Goal: Information Seeking & Learning: Learn about a topic

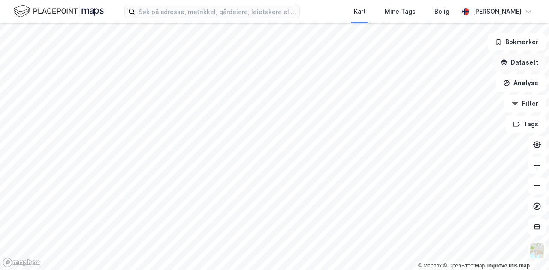
click at [511, 60] on button "Datasett" at bounding box center [519, 62] width 52 height 17
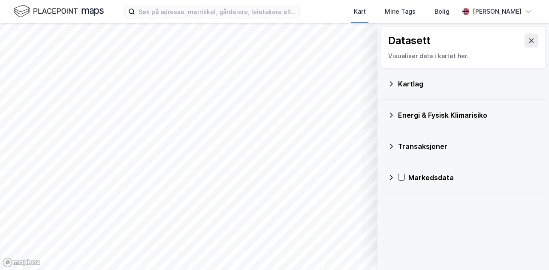
click at [393, 84] on icon at bounding box center [390, 84] width 7 height 7
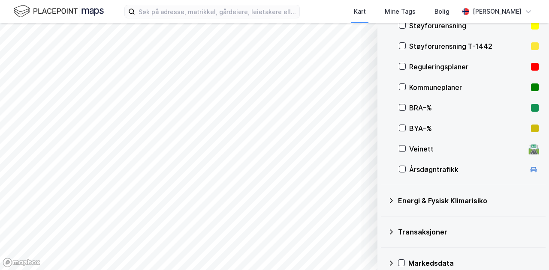
scroll to position [172, 0]
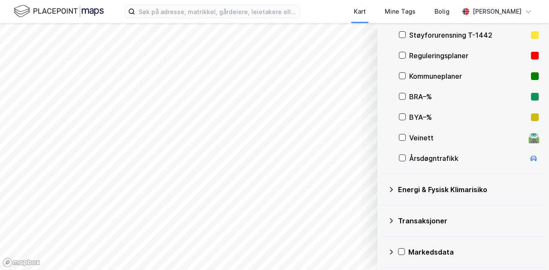
click at [389, 225] on div "Transaksjoner" at bounding box center [462, 221] width 151 height 21
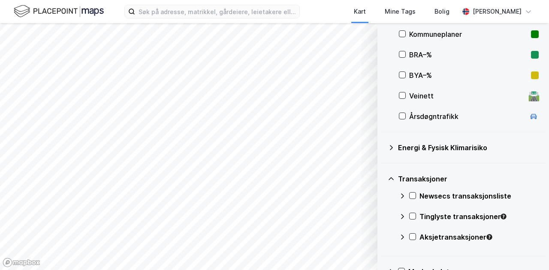
scroll to position [215, 0]
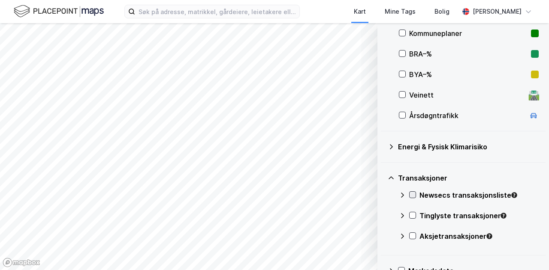
click at [412, 195] on icon at bounding box center [412, 195] width 6 height 6
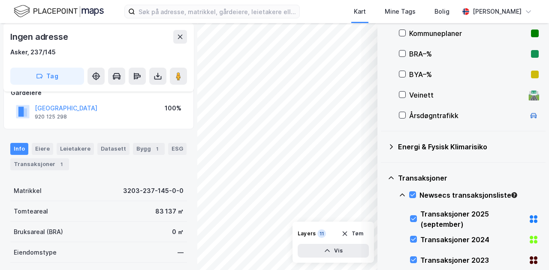
scroll to position [54, 0]
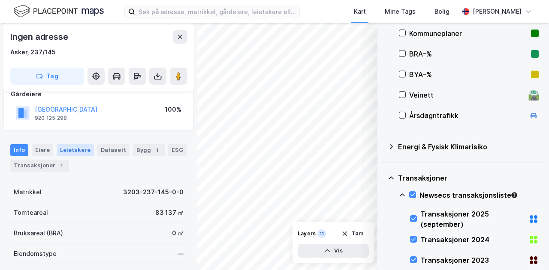
click at [75, 146] on div "Leietakere" at bounding box center [75, 150] width 37 height 12
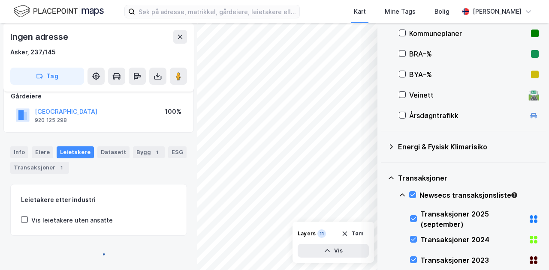
scroll to position [54, 0]
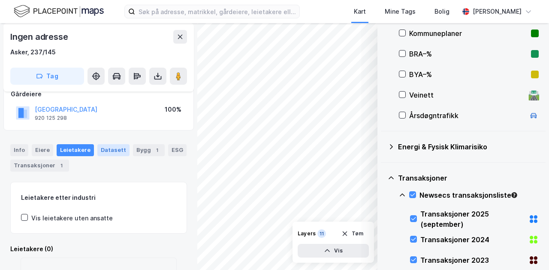
click at [111, 151] on div "Datasett" at bounding box center [113, 150] width 32 height 12
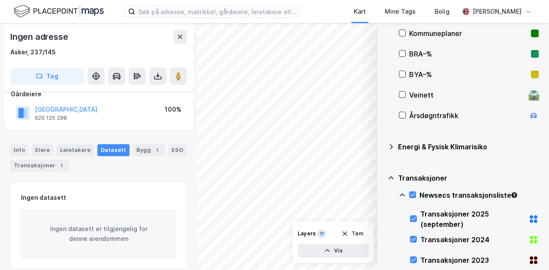
scroll to position [63, 0]
